Goal: Transaction & Acquisition: Subscribe to service/newsletter

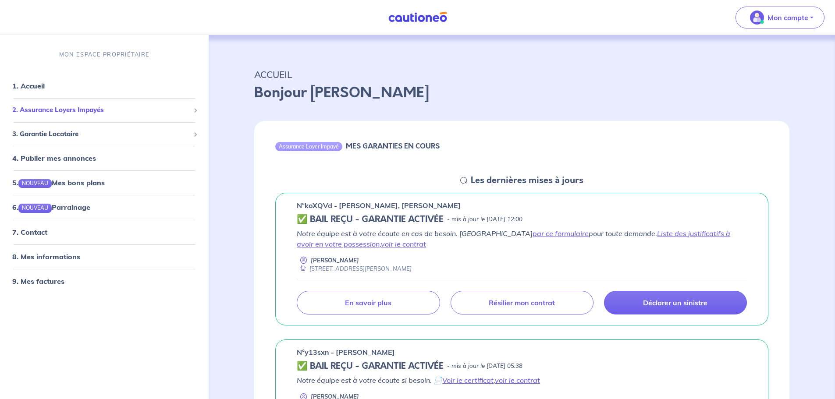
click at [96, 109] on span "2. Assurance Loyers Impayés" at bounding box center [101, 110] width 178 height 10
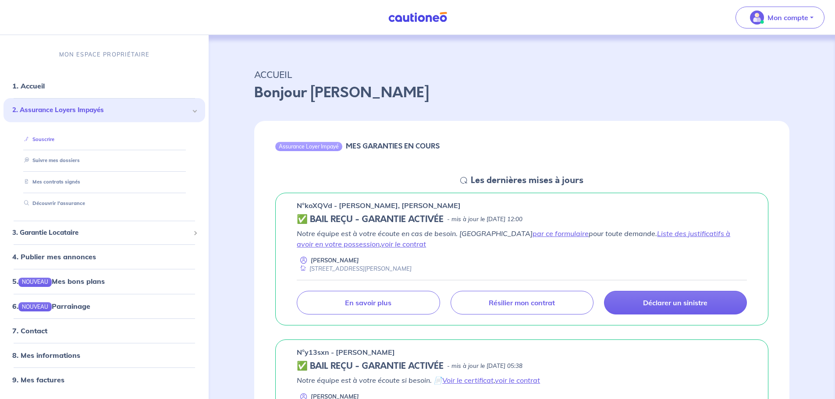
click at [46, 140] on link "Souscrire" at bounding box center [38, 139] width 34 height 6
click at [52, 141] on link "Souscrire" at bounding box center [38, 139] width 34 height 6
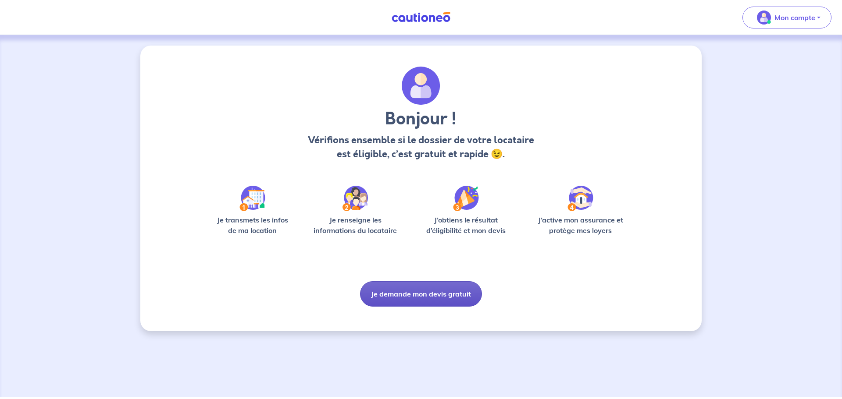
click at [428, 292] on button "Je demande mon devis gratuit" at bounding box center [421, 293] width 122 height 25
click at [424, 295] on button "Je demande mon devis gratuit" at bounding box center [421, 293] width 122 height 25
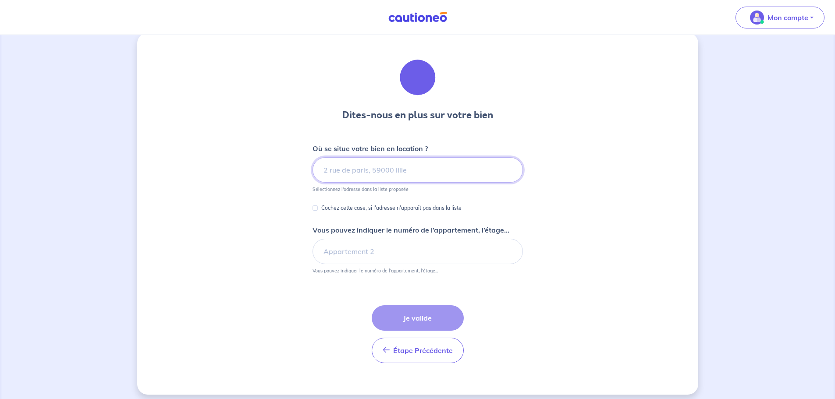
scroll to position [19, 0]
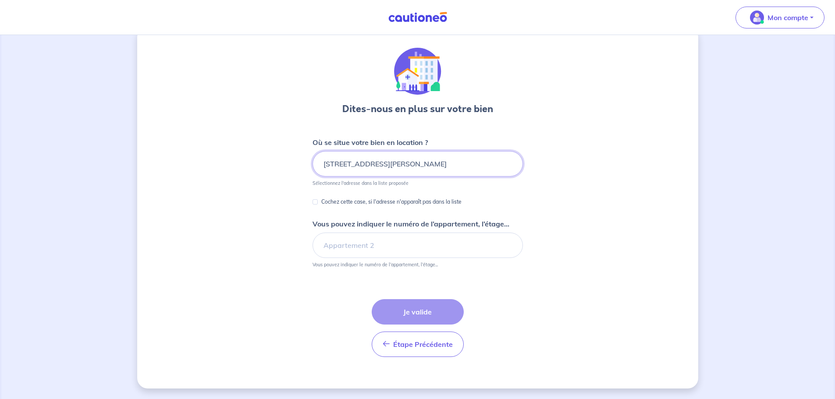
click at [467, 170] on input "7 Rue Georges Guynemer" at bounding box center [418, 163] width 210 height 25
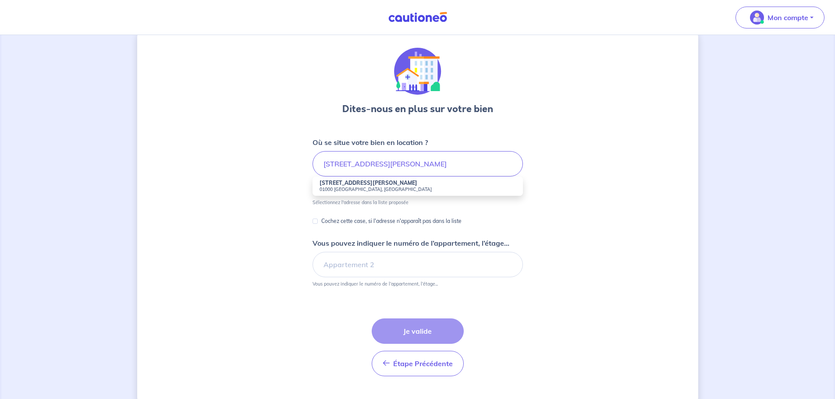
click at [464, 188] on small "01000 Bourg-en-Bresse, France" at bounding box center [418, 189] width 196 height 6
type input "7 Rue Georges Guynemer, 01000 Bourg-en-Bresse, France"
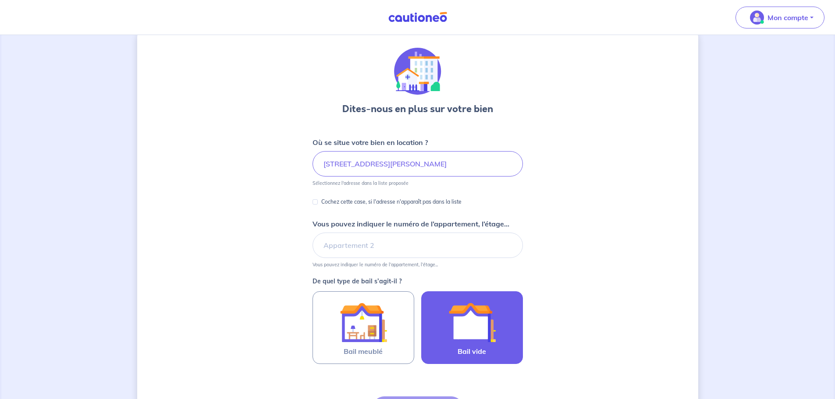
click at [459, 320] on img at bounding box center [471, 322] width 47 height 47
click at [0, 0] on input "Bail vide" at bounding box center [0, 0] width 0 height 0
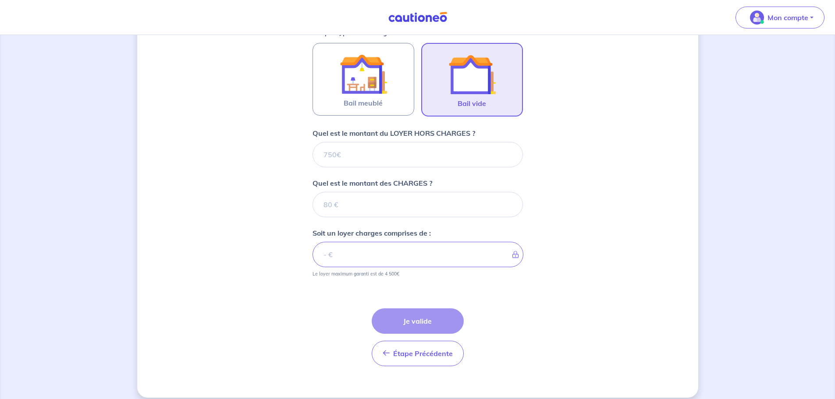
scroll to position [277, 0]
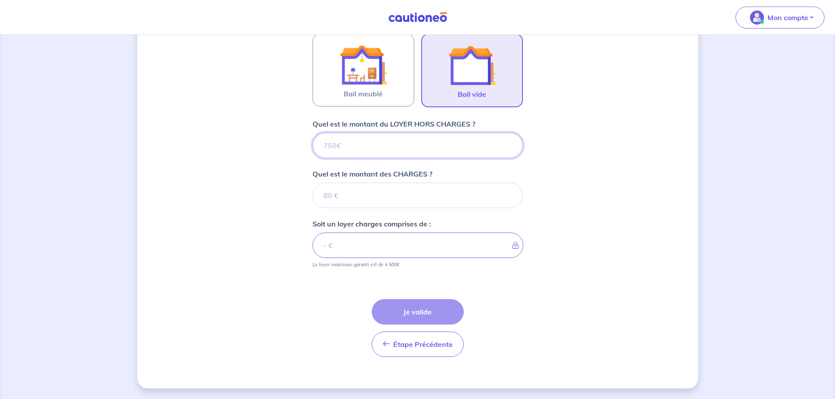
type input "1"
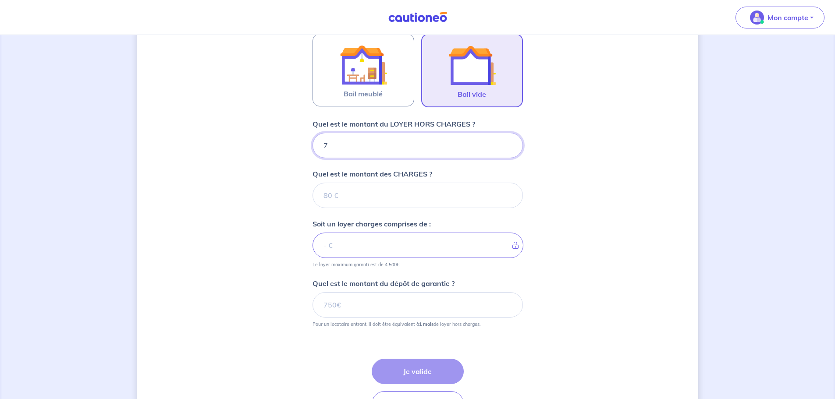
type input "70"
type input "700"
type input "100"
type input "800"
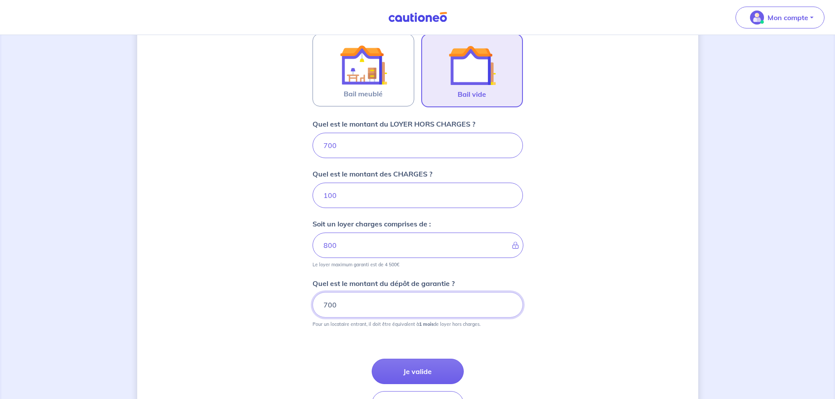
type input "700"
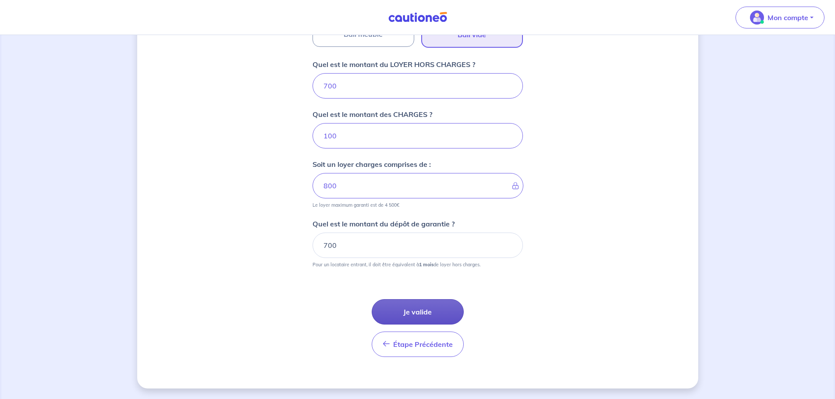
click at [431, 306] on button "Je valide" at bounding box center [418, 311] width 92 height 25
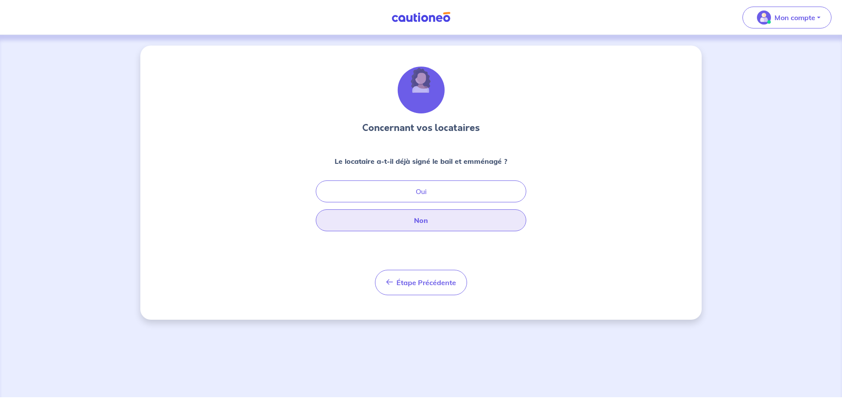
click at [439, 224] on button "Non" at bounding box center [421, 221] width 210 height 22
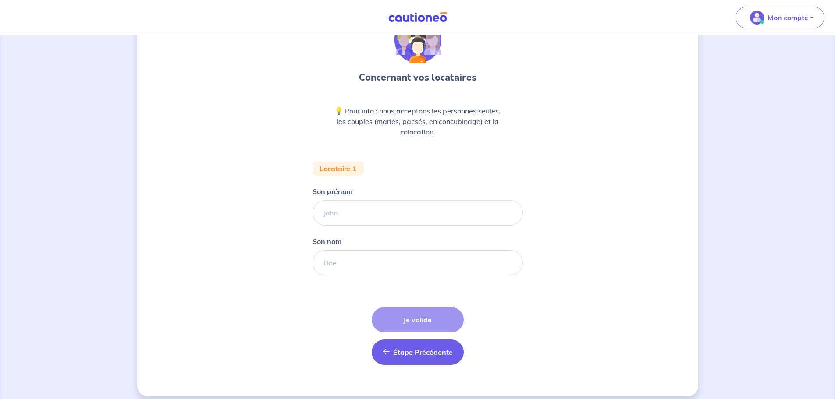
scroll to position [58, 0]
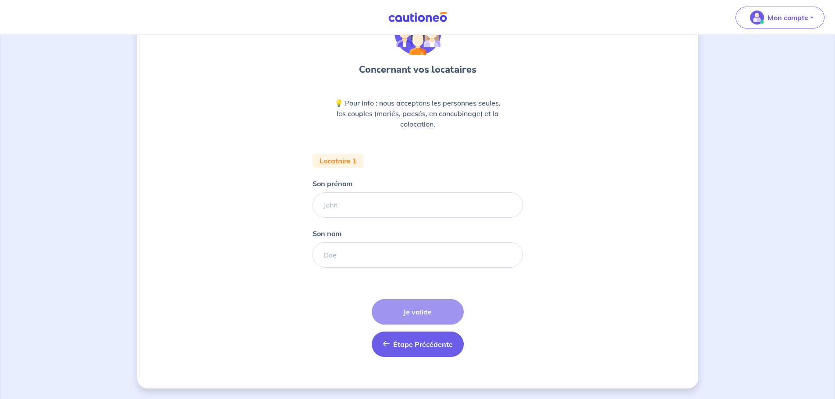
click at [413, 351] on button "Étape Précédente Précédent" at bounding box center [418, 344] width 92 height 25
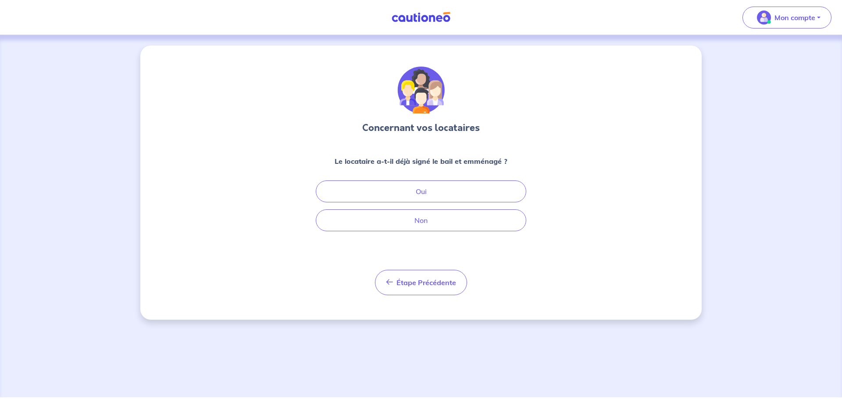
click at [778, 280] on div "Concernant vos locataires Le locataire a-t-il déjà signé le bail et emménagé ? …" at bounding box center [421, 216] width 842 height 363
